Goal: Check status: Check status

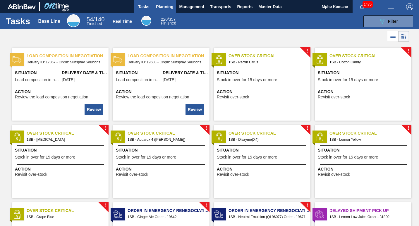
click at [166, 6] on span "Planning" at bounding box center [164, 6] width 17 height 7
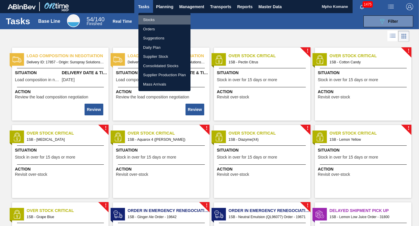
click at [157, 18] on li "Stocks" at bounding box center [164, 19] width 52 height 9
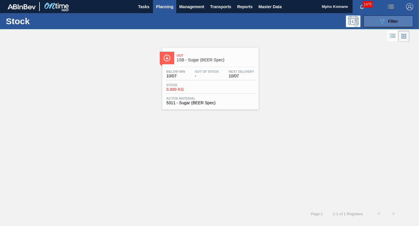
click at [397, 23] on span "Filter" at bounding box center [393, 21] width 10 height 5
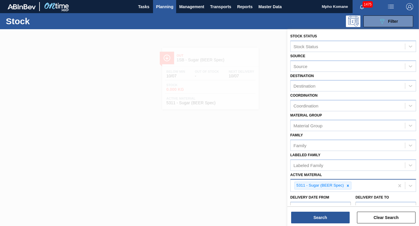
click at [353, 186] on div "5311 - Sugar (BEER Spec)" at bounding box center [342, 186] width 104 height 12
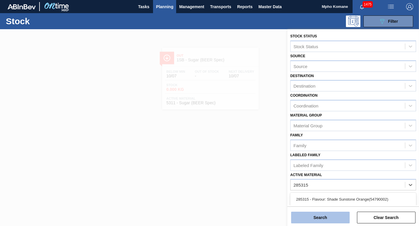
type Material "285315"
click at [336, 213] on button "Search" at bounding box center [320, 218] width 58 height 12
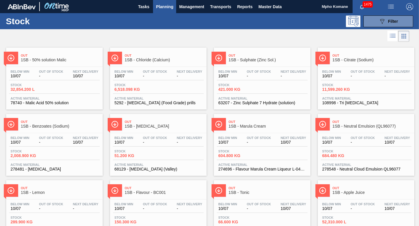
click at [163, 3] on button "Planning" at bounding box center [164, 6] width 23 height 13
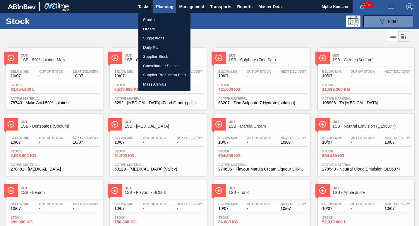
click at [148, 27] on li "Orders" at bounding box center [164, 29] width 52 height 9
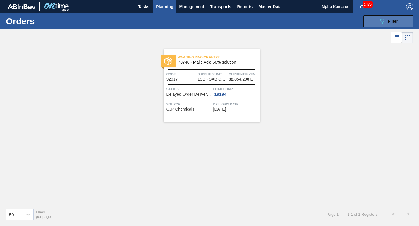
click at [391, 23] on span "Filter" at bounding box center [393, 21] width 10 height 5
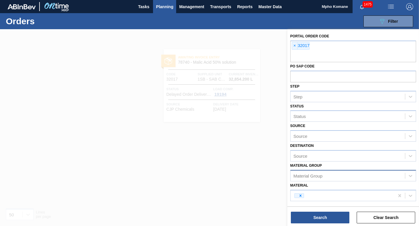
click at [317, 176] on div "Material Group" at bounding box center [307, 175] width 29 height 5
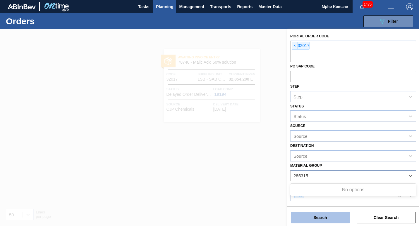
type Group "285315"
click at [309, 216] on button "Search" at bounding box center [320, 218] width 58 height 12
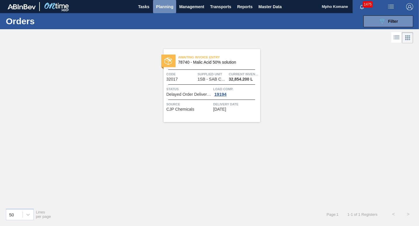
click at [161, 5] on span "Planning" at bounding box center [164, 6] width 17 height 7
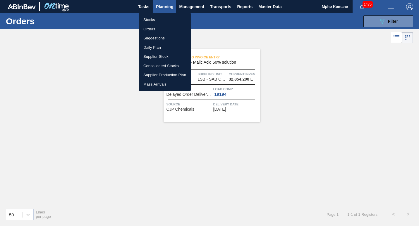
click at [149, 28] on li "Orders" at bounding box center [165, 29] width 52 height 9
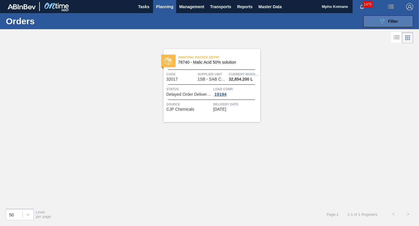
click at [400, 22] on button "089F7B8B-B2A5-4AFE-B5C0-19BA573D28AC Filter" at bounding box center [388, 21] width 50 height 12
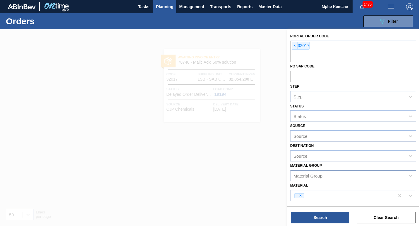
click at [168, 8] on span "Planning" at bounding box center [164, 6] width 17 height 7
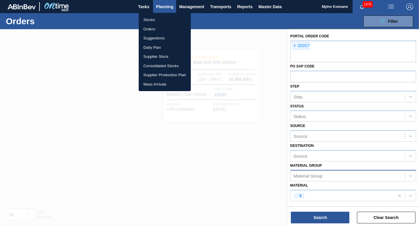
click at [158, 19] on li "Stocks" at bounding box center [165, 19] width 52 height 9
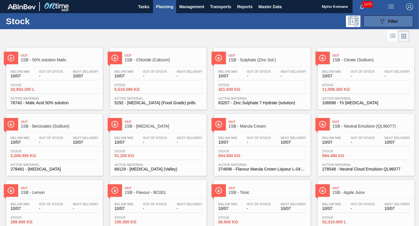
click at [386, 21] on div "089F7B8B-B2A5-4AFE-B5C0-19BA573D28AC Filter" at bounding box center [387, 21] width 19 height 7
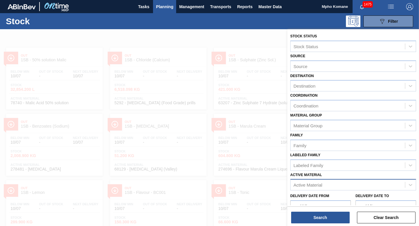
click at [318, 186] on div "Active Material" at bounding box center [307, 185] width 29 height 5
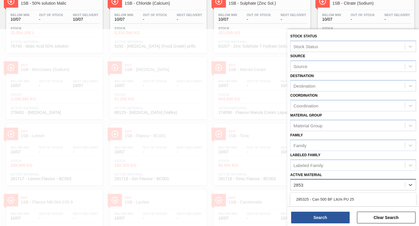
type Material "285315"
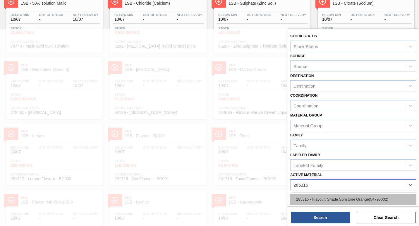
click at [323, 197] on div "285315 - Flavour: Shade Sunstone Orange(54790002)" at bounding box center [353, 199] width 126 height 11
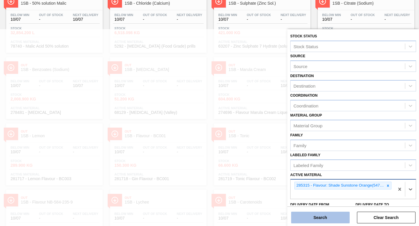
click at [322, 215] on button "Search" at bounding box center [320, 218] width 58 height 12
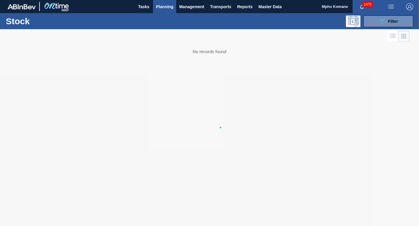
scroll to position [0, 0]
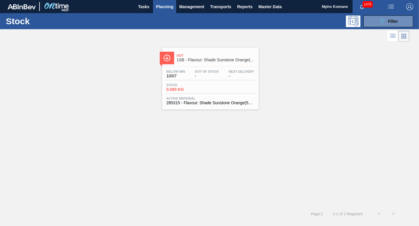
click at [211, 84] on div "Stock 0.000 KG" at bounding box center [210, 88] width 91 height 11
